Goal: Task Accomplishment & Management: Use online tool/utility

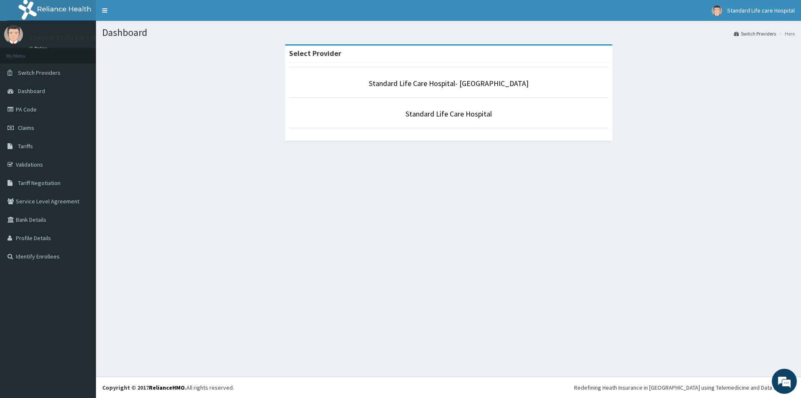
click at [428, 109] on p "Standard Life Care Hospital" at bounding box center [448, 114] width 319 height 11
click at [429, 111] on link "Standard Life Care Hospital" at bounding box center [449, 114] width 86 height 10
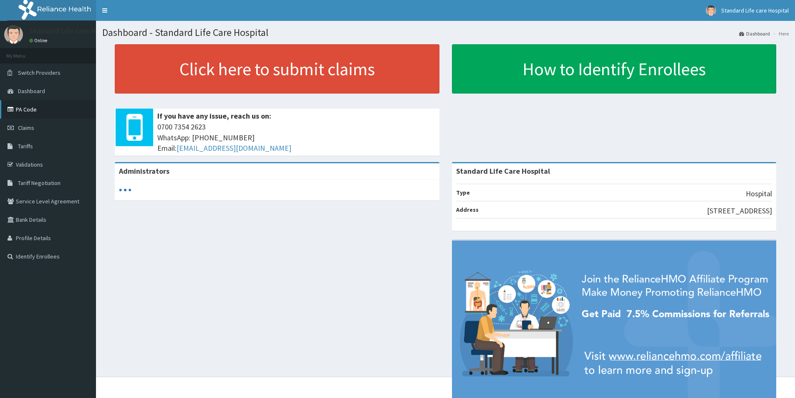
click at [38, 106] on link "PA Code" at bounding box center [48, 109] width 96 height 18
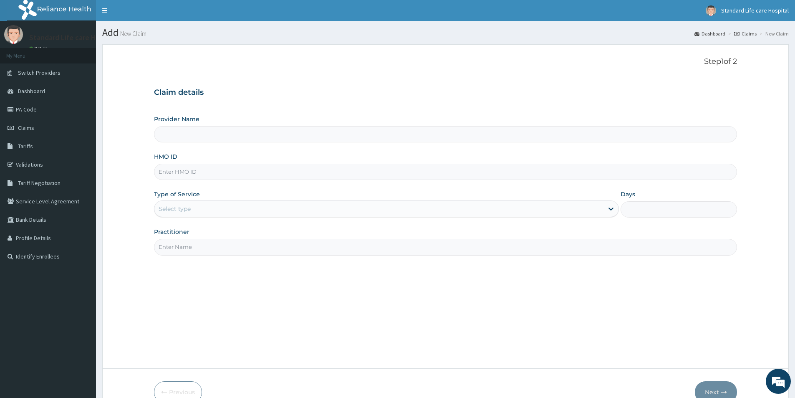
type input "Standard Life Care Hospital"
click at [526, 172] on input "HMO ID" at bounding box center [445, 172] width 583 height 16
click at [35, 163] on link "Validations" at bounding box center [48, 164] width 96 height 18
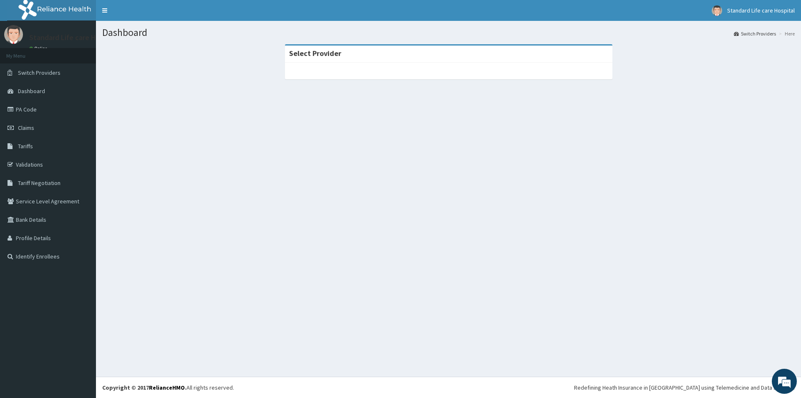
click at [358, 69] on div at bounding box center [449, 71] width 328 height 17
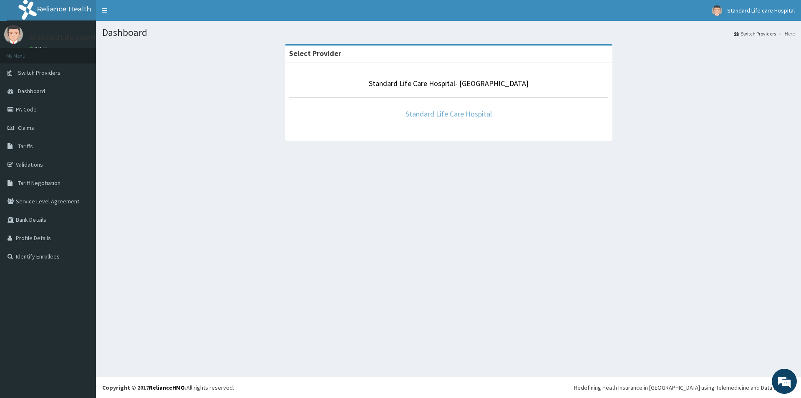
click at [437, 112] on link "Standard Life Care Hospital" at bounding box center [449, 114] width 86 height 10
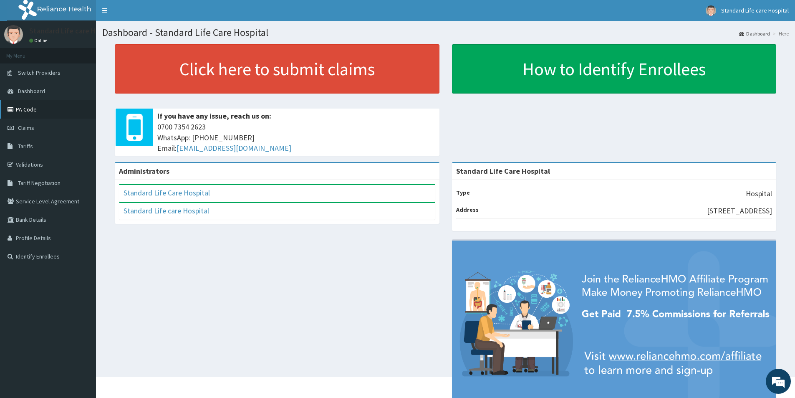
click at [51, 106] on link "PA Code" at bounding box center [48, 109] width 96 height 18
